Goal: Check status: Check status

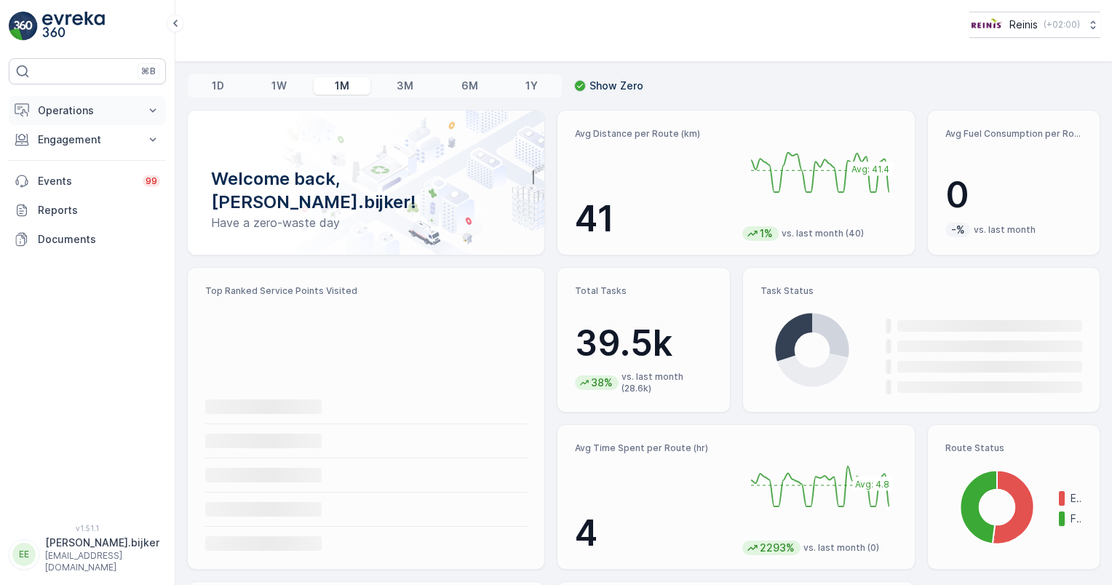
click at [102, 112] on p "Operations" at bounding box center [87, 110] width 99 height 15
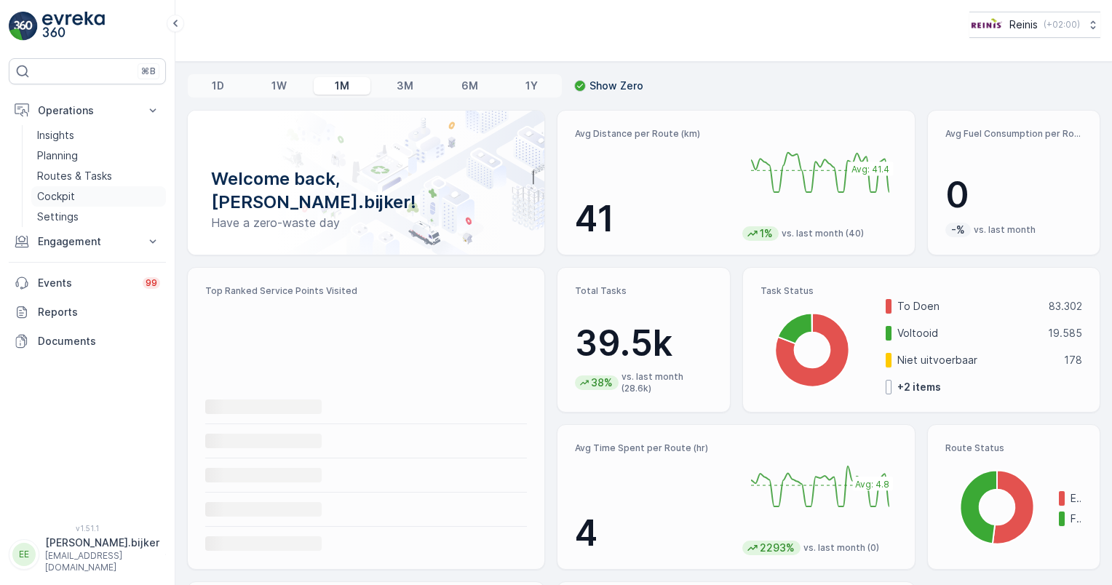
click at [60, 192] on p "Cockpit" at bounding box center [56, 196] width 38 height 15
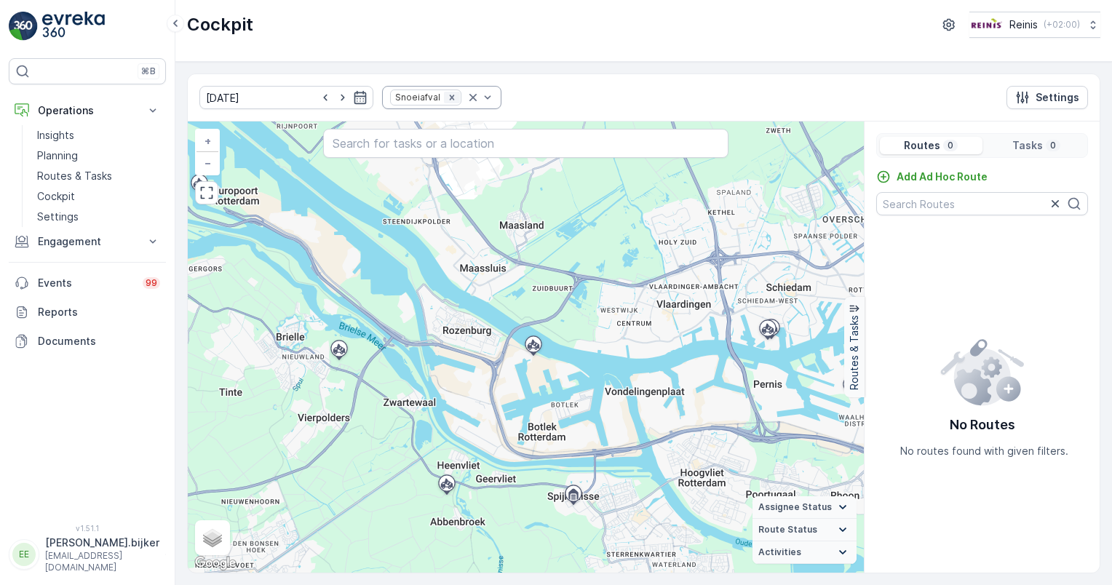
click at [447, 99] on icon "Remove Snoeiafval" at bounding box center [452, 97] width 10 height 10
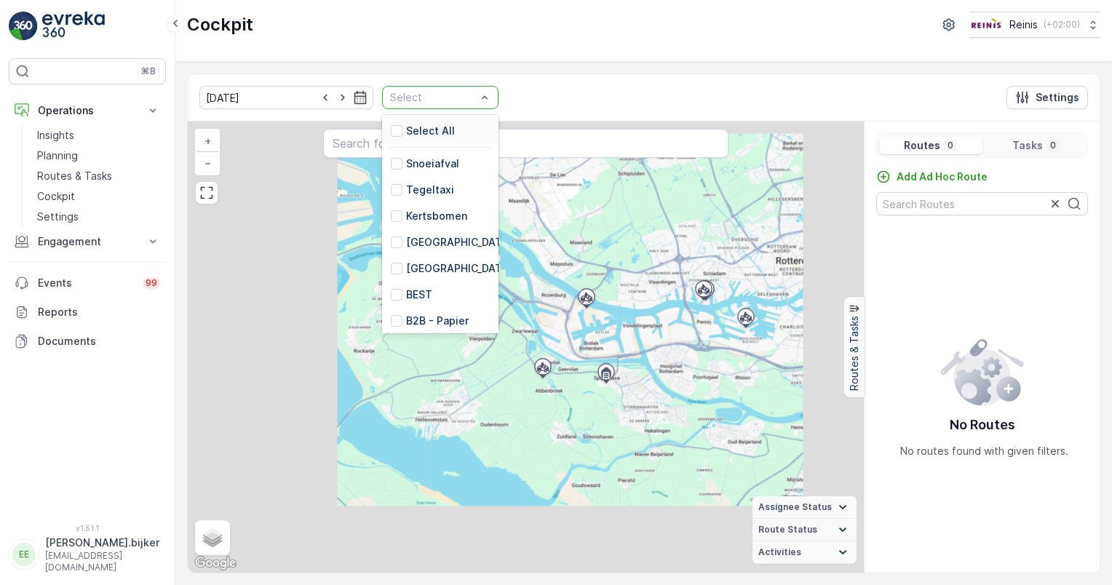
click at [454, 96] on div at bounding box center [433, 98] width 89 height 12
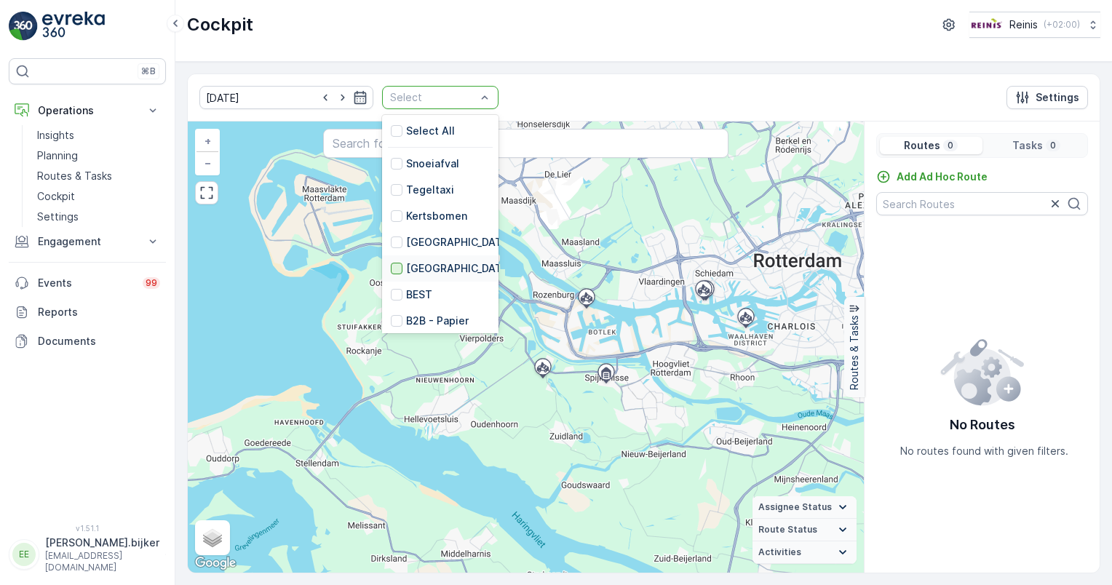
click at [391, 271] on div at bounding box center [397, 269] width 12 height 12
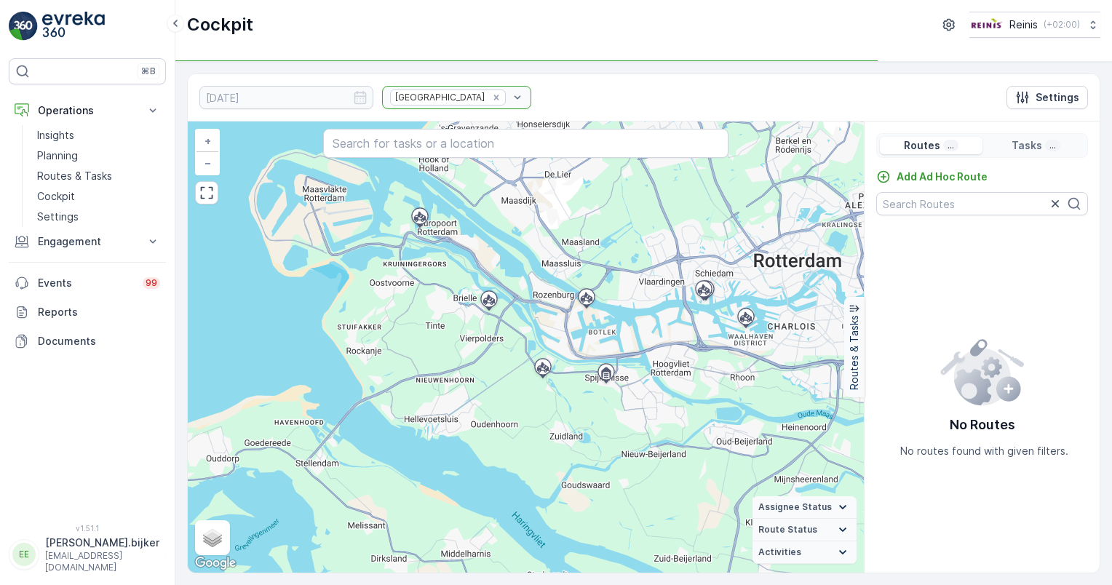
click at [440, 96] on div "[GEOGRAPHIC_DATA]" at bounding box center [456, 97] width 149 height 23
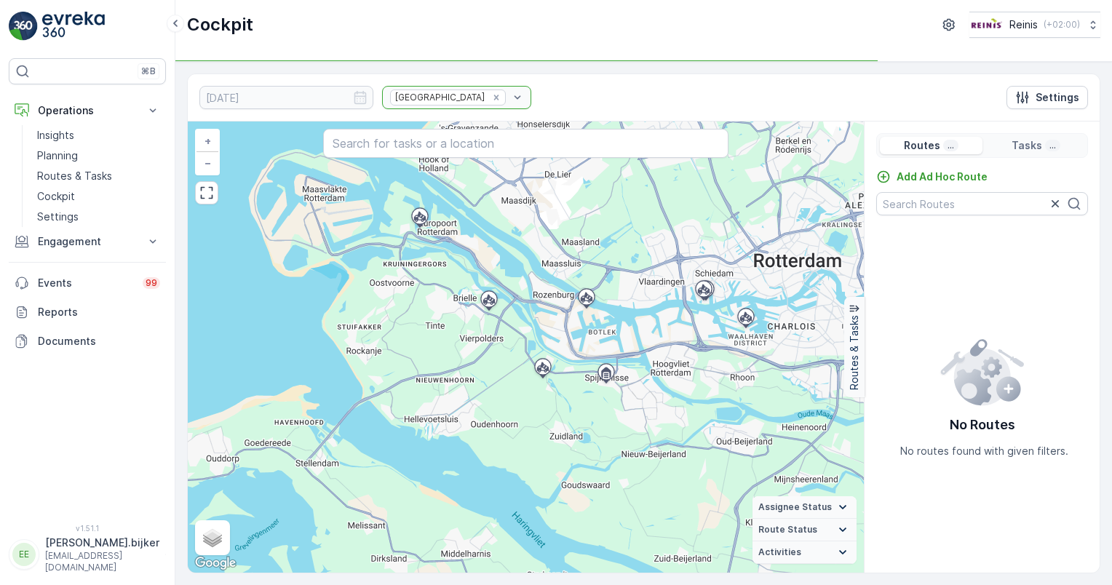
click at [440, 96] on div "[GEOGRAPHIC_DATA]" at bounding box center [456, 97] width 149 height 23
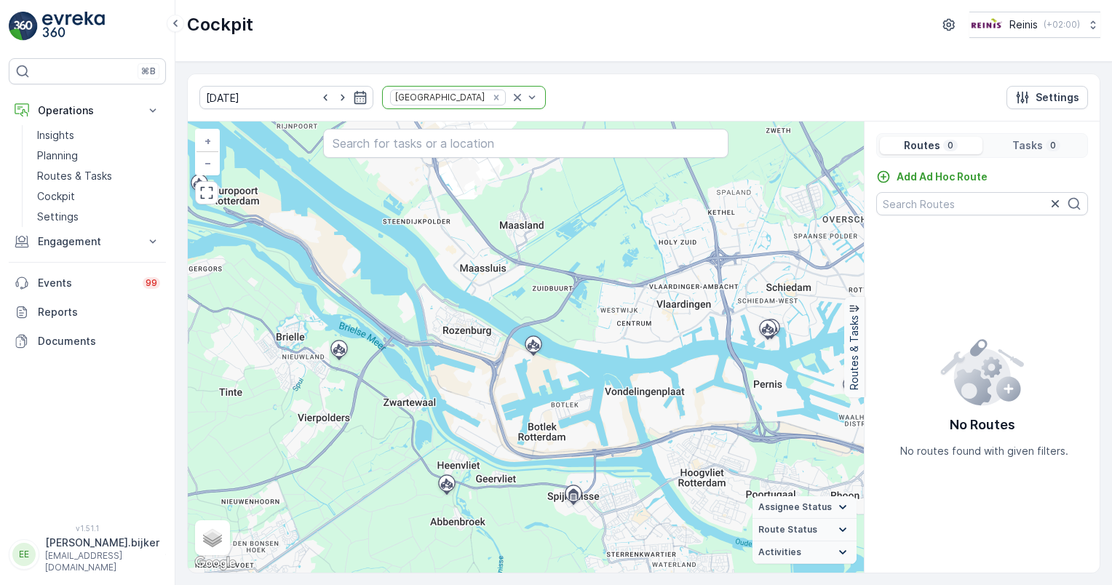
click at [493, 96] on icon "Remove Huis aan Huis" at bounding box center [495, 97] width 5 height 5
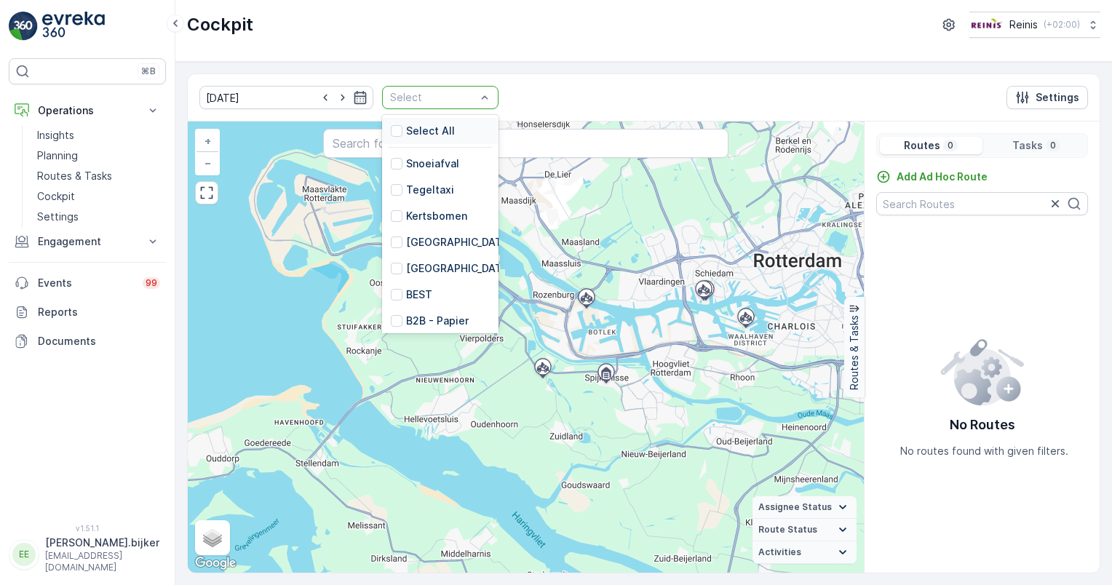
click at [470, 96] on div "Select" at bounding box center [440, 97] width 116 height 23
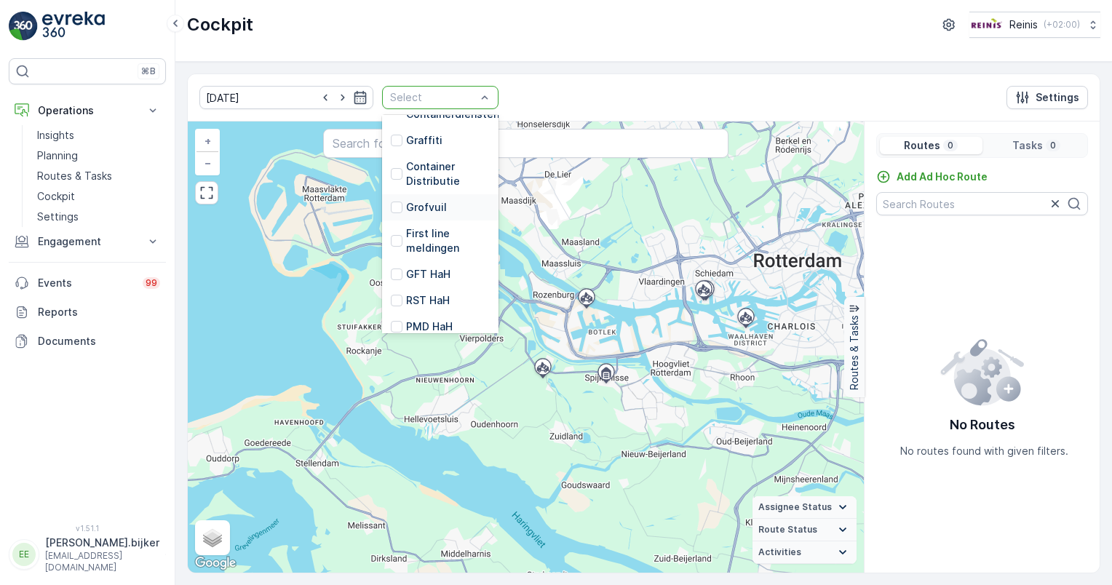
scroll to position [368, 0]
click at [391, 261] on div at bounding box center [397, 265] width 12 height 12
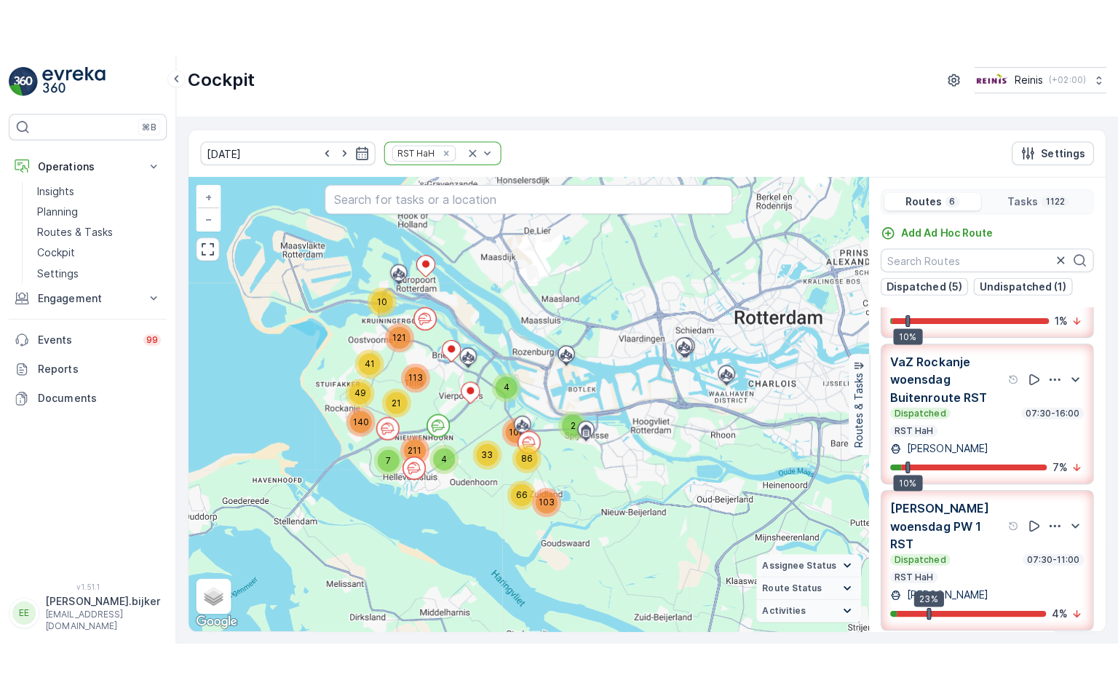
scroll to position [402, 0]
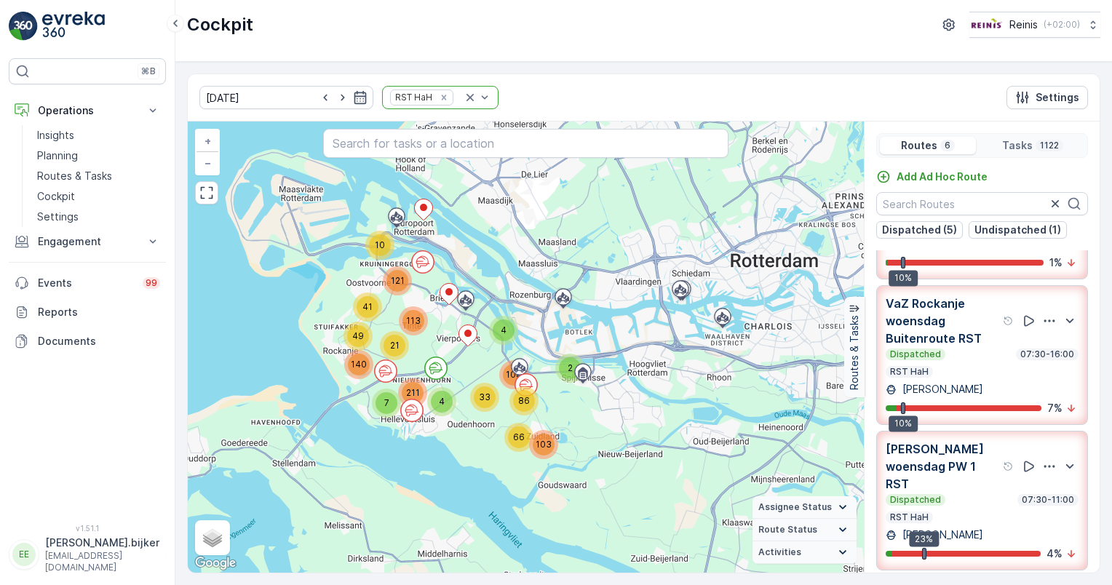
click at [950, 332] on p "VaZ Rockanje woensdag Buitenroute RST" at bounding box center [943, 321] width 114 height 52
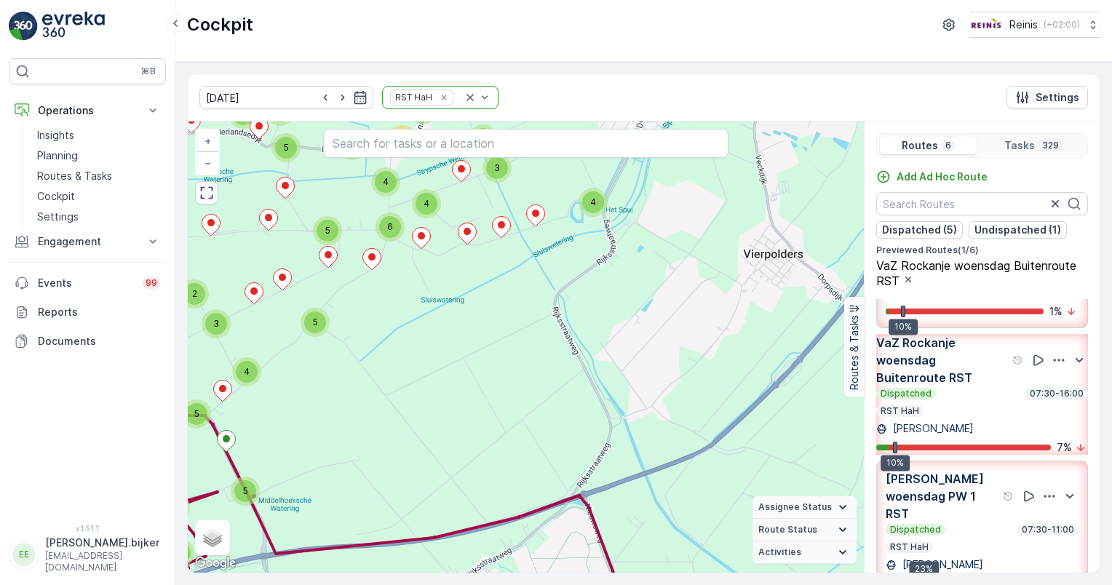
click at [202, 191] on icon "button" at bounding box center [206, 193] width 15 height 15
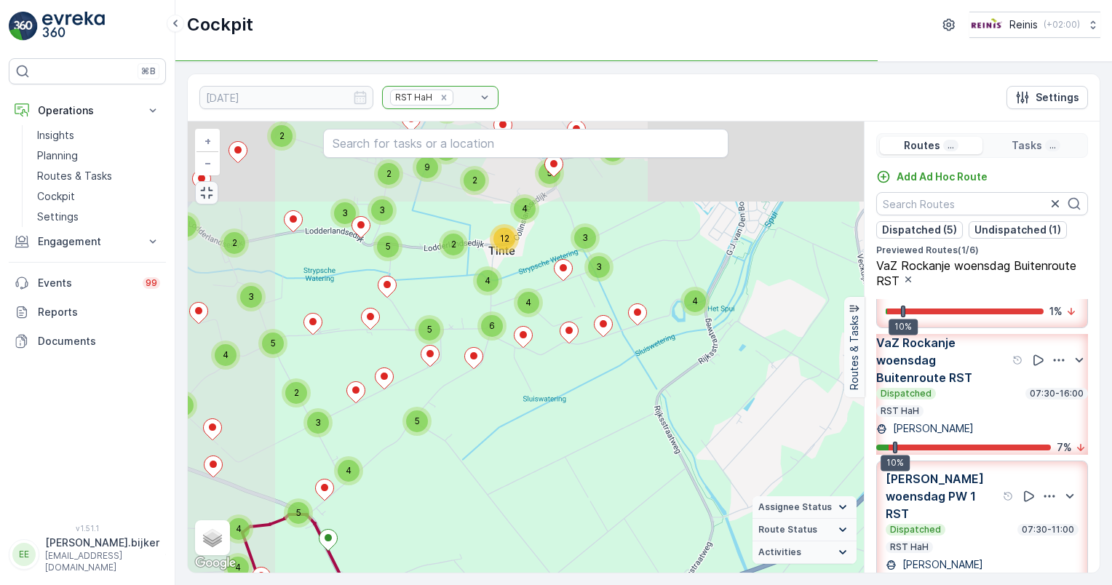
scroll to position [373, 0]
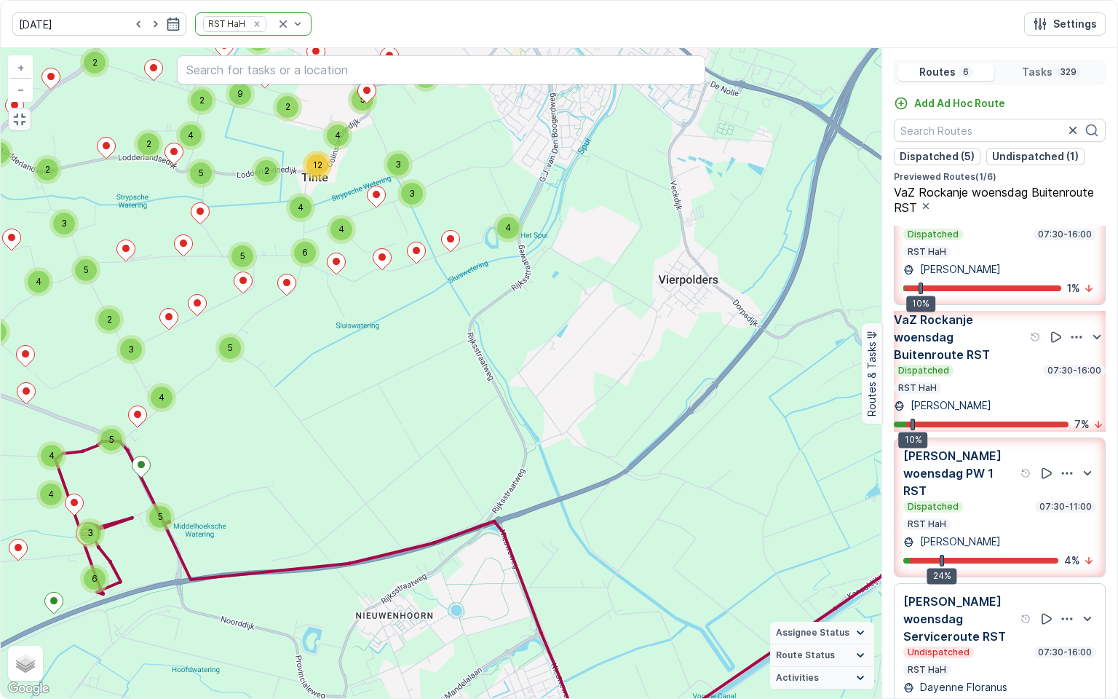
click at [204, 512] on div "3 10 3 2 2 4 2 5 4 2 3 4 4 4 5 2 4 2 4 3 7 2 6 2 2 3 2 2 4 22 6 4 4 6 4 11 5 5 …" at bounding box center [441, 373] width 880 height 650
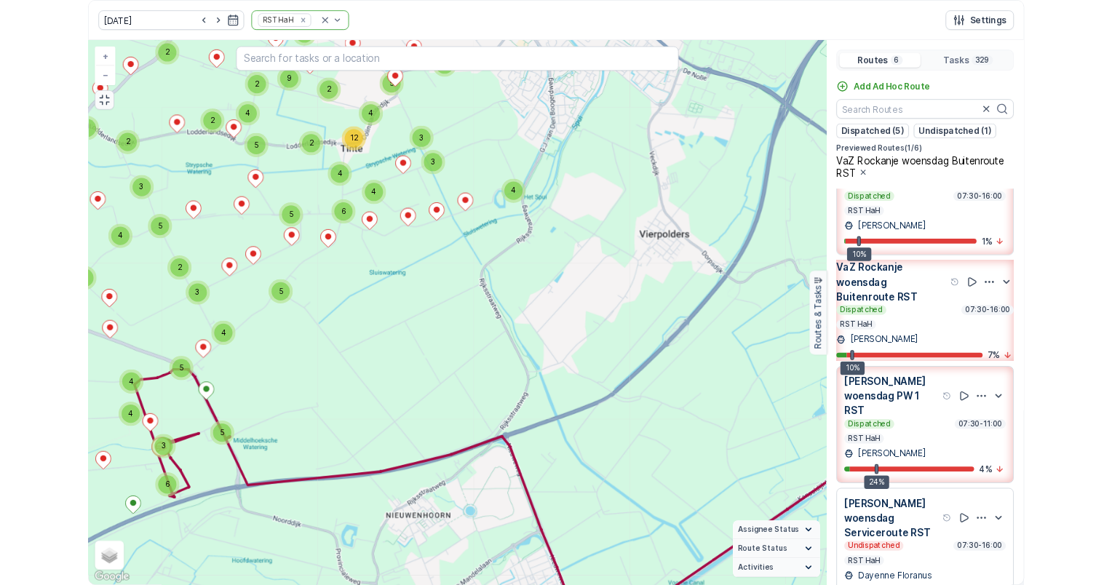
scroll to position [390, 0]
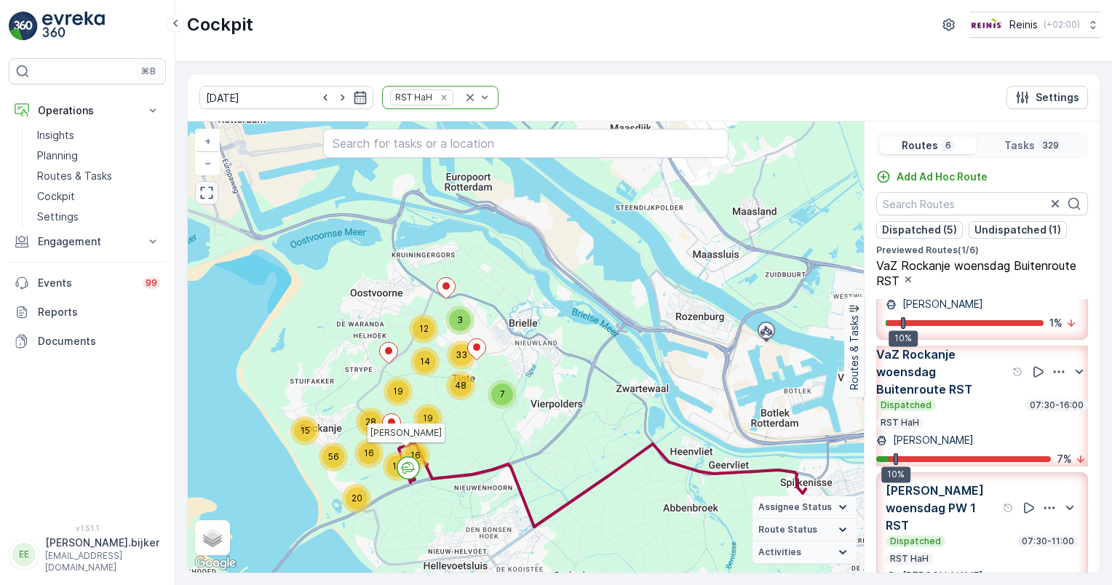
click at [416, 474] on circle at bounding box center [408, 468] width 22 height 22
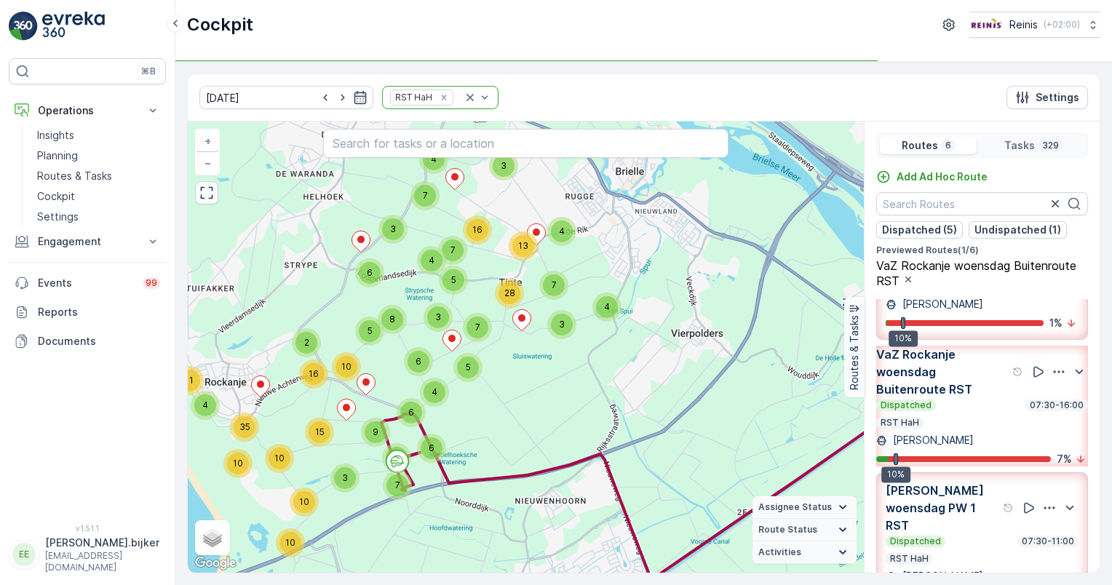
click at [378, 488] on div "7 4 7 3 4 3 3 4 16 4 13 7 7 5 28 3 5 4 6 6 4 6 5 6 8 4 11 10 10 3 9 7 10 10 35 …" at bounding box center [526, 347] width 676 height 451
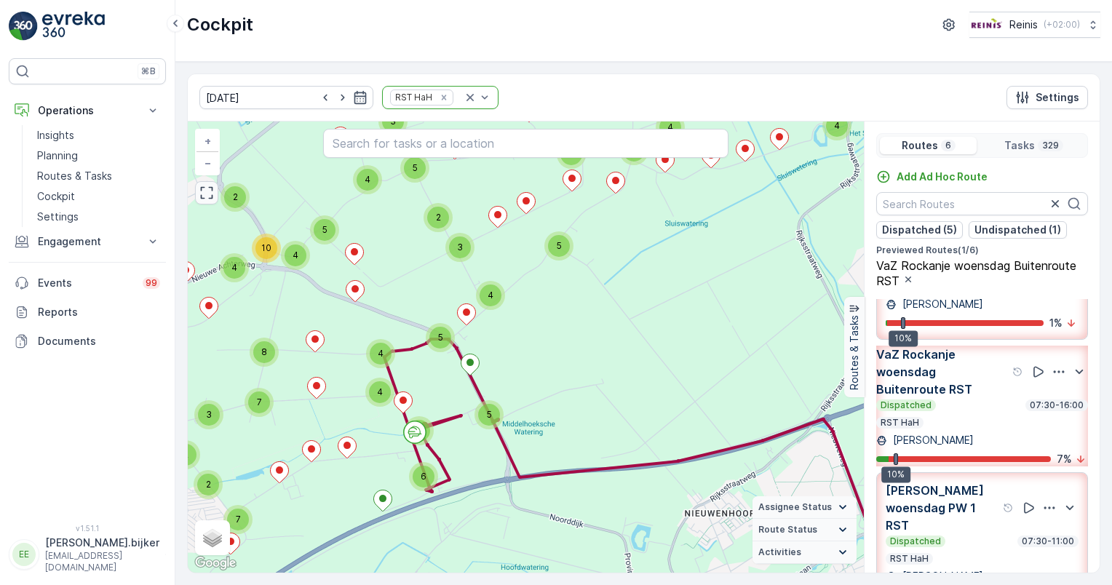
click at [378, 488] on div "2 5 4 2 4 2 2 2 4 6 9 3 2 5 4 3 3 5 5 2 4 6 12 4 5 4 2 3 5 3 5 4 2 3 5 3 4 11 1…" at bounding box center [526, 347] width 676 height 451
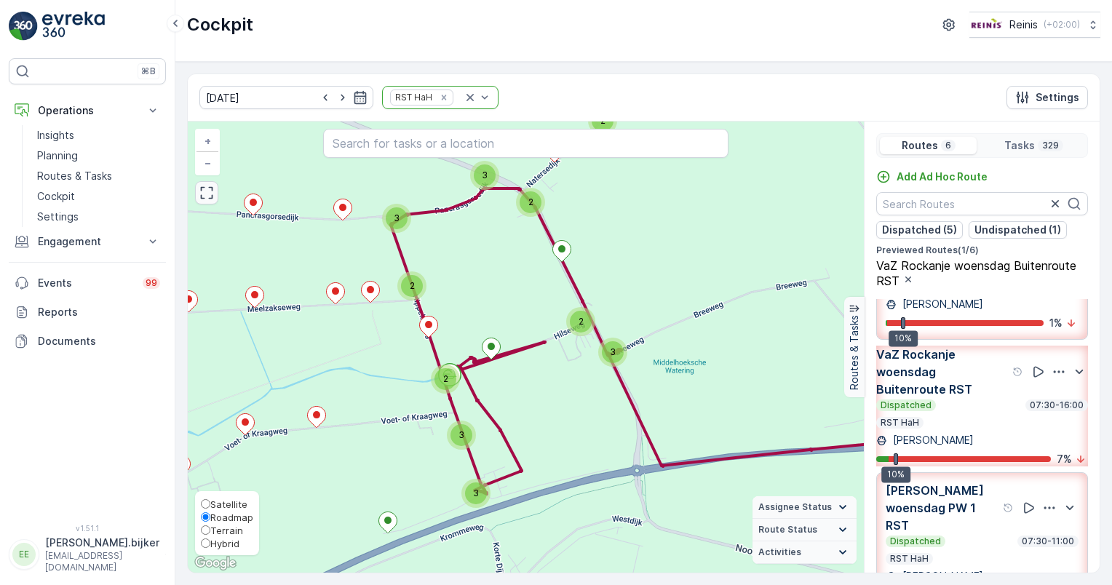
click at [210, 544] on span "Hybrid" at bounding box center [224, 544] width 29 height 12
click at [210, 544] on input "Hybrid" at bounding box center [205, 542] width 9 height 9
radio input "true"
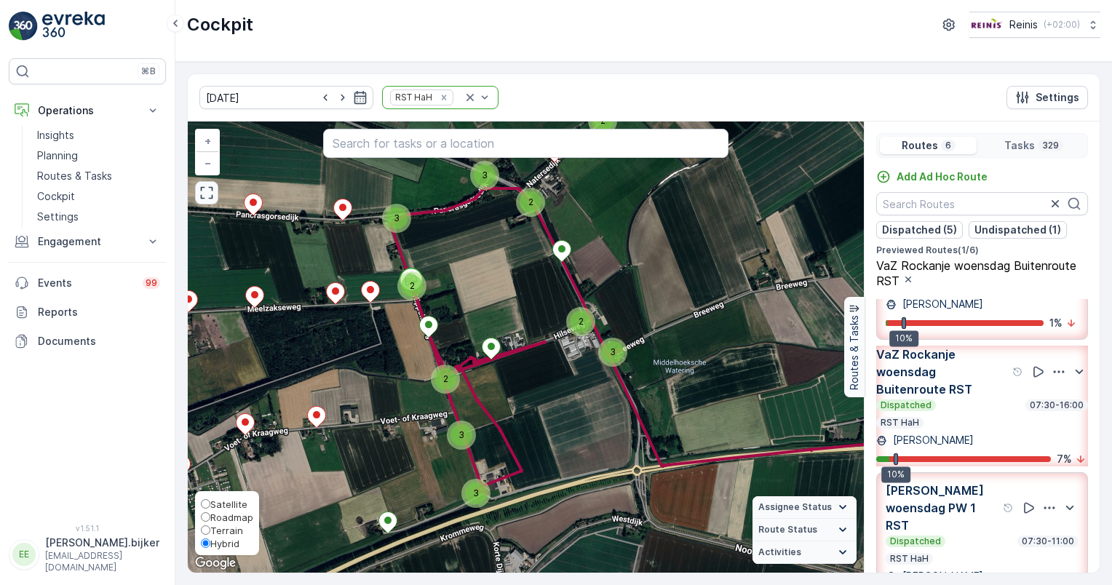
click at [205, 504] on input "Satellite" at bounding box center [205, 503] width 9 height 9
radio input "true"
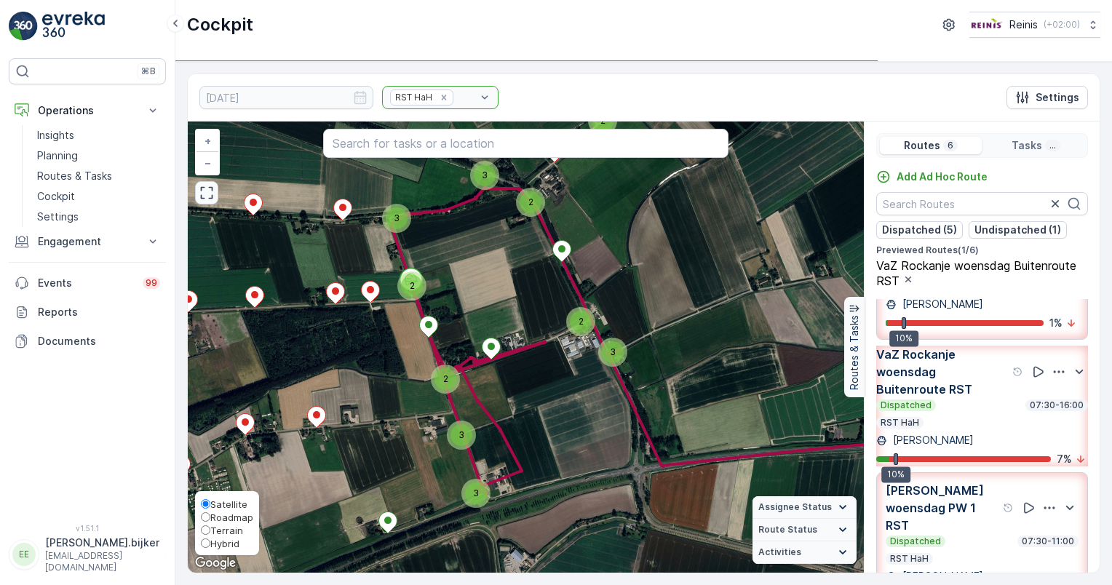
click at [204, 517] on input "Roadmap" at bounding box center [205, 516] width 9 height 9
radio input "true"
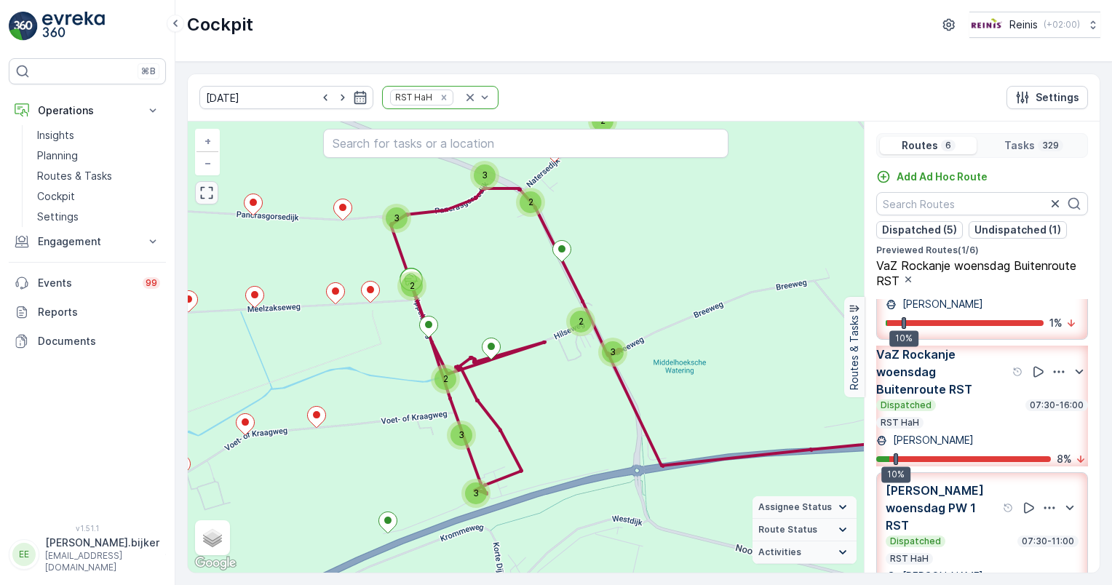
click at [381, 194] on div "3 9 2 2 2 2 2 2 2 2 3 3 2 2 3 2 6 3 3 3 2 2 2 4 2 2 3 3 6 2 2 3 12 3 2 5 3 4 2 …" at bounding box center [526, 347] width 676 height 451
